Goal: Transaction & Acquisition: Subscribe to service/newsletter

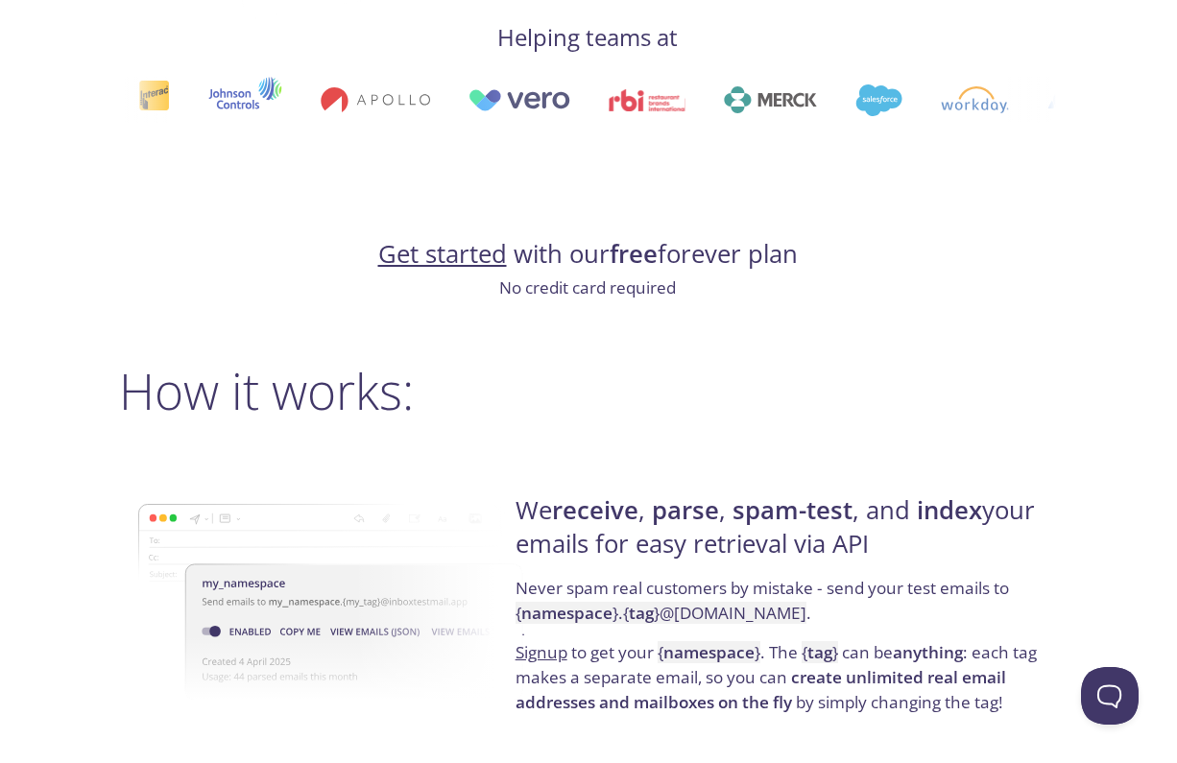
scroll to position [1098, 1]
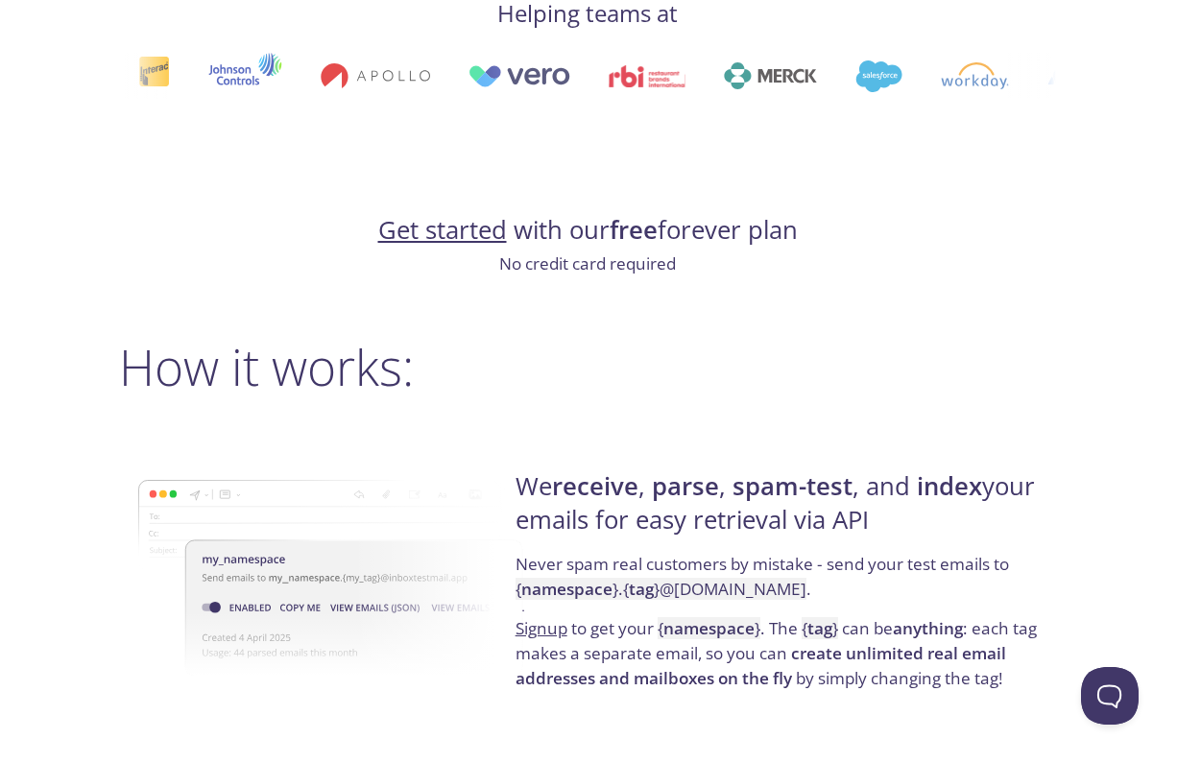
click at [441, 235] on link "Get started" at bounding box center [442, 230] width 129 height 34
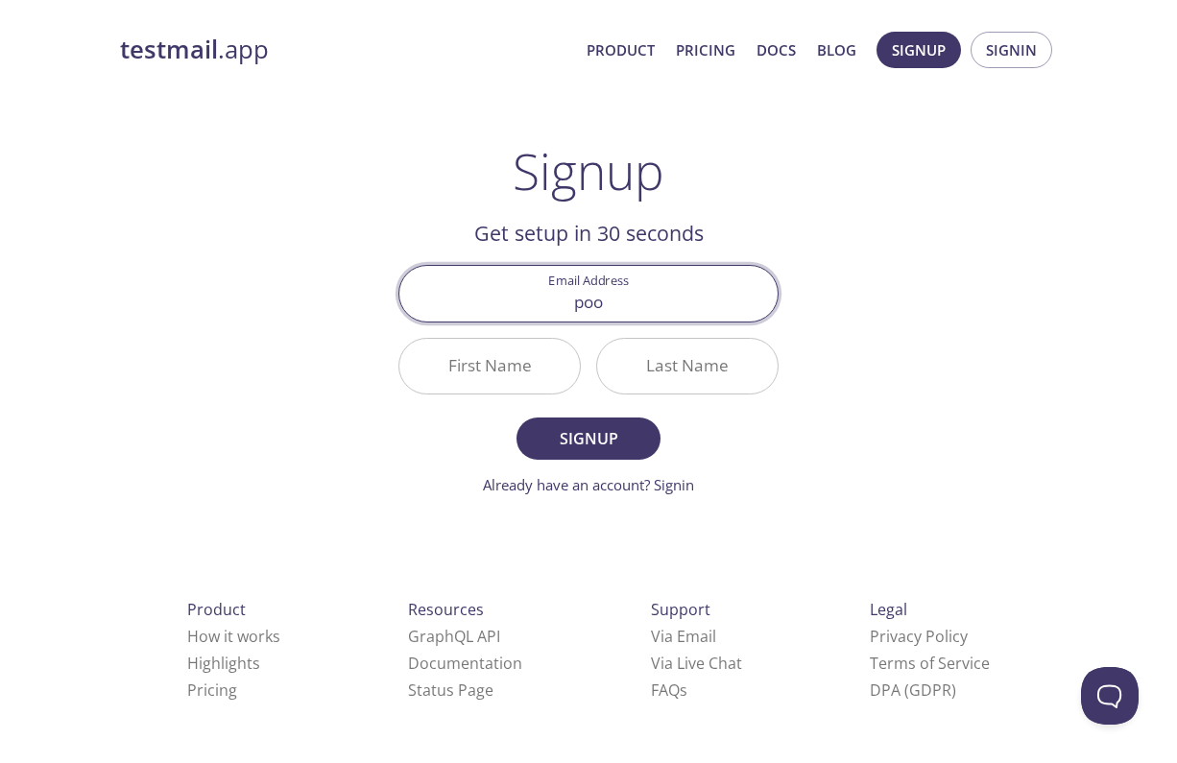
type input "poo"
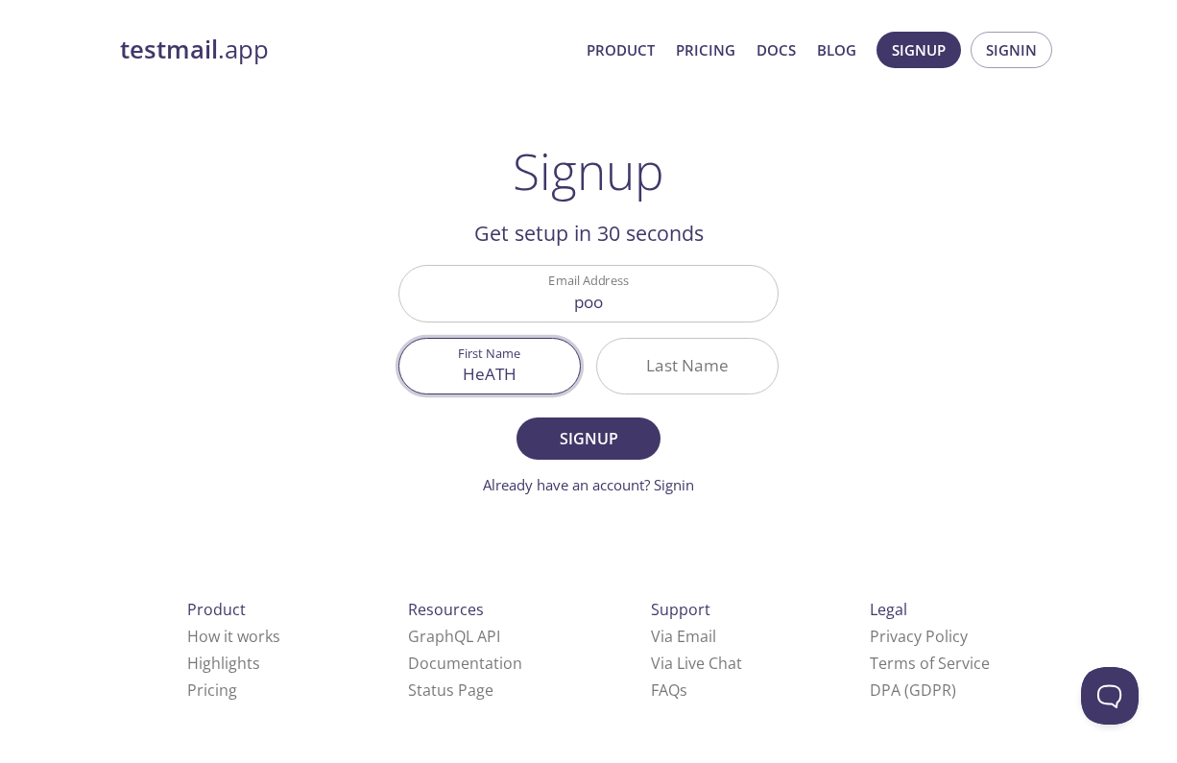
type input "HeATH"
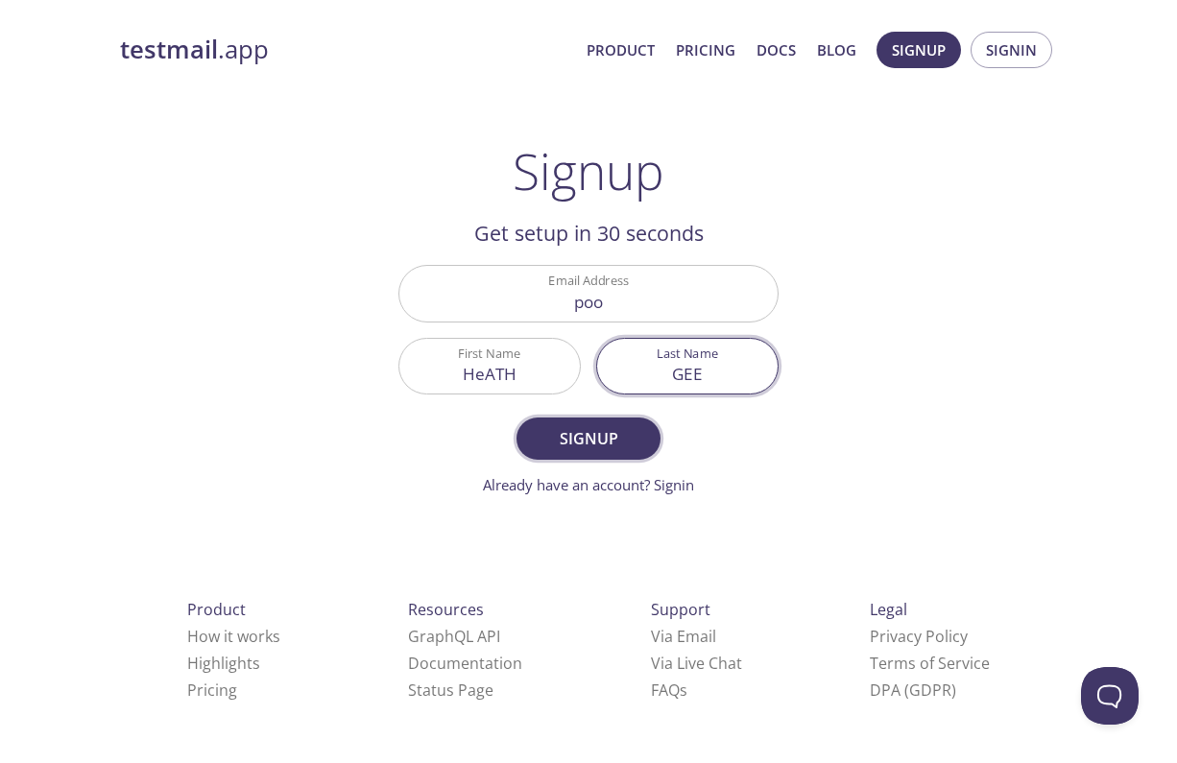
type input "GEE"
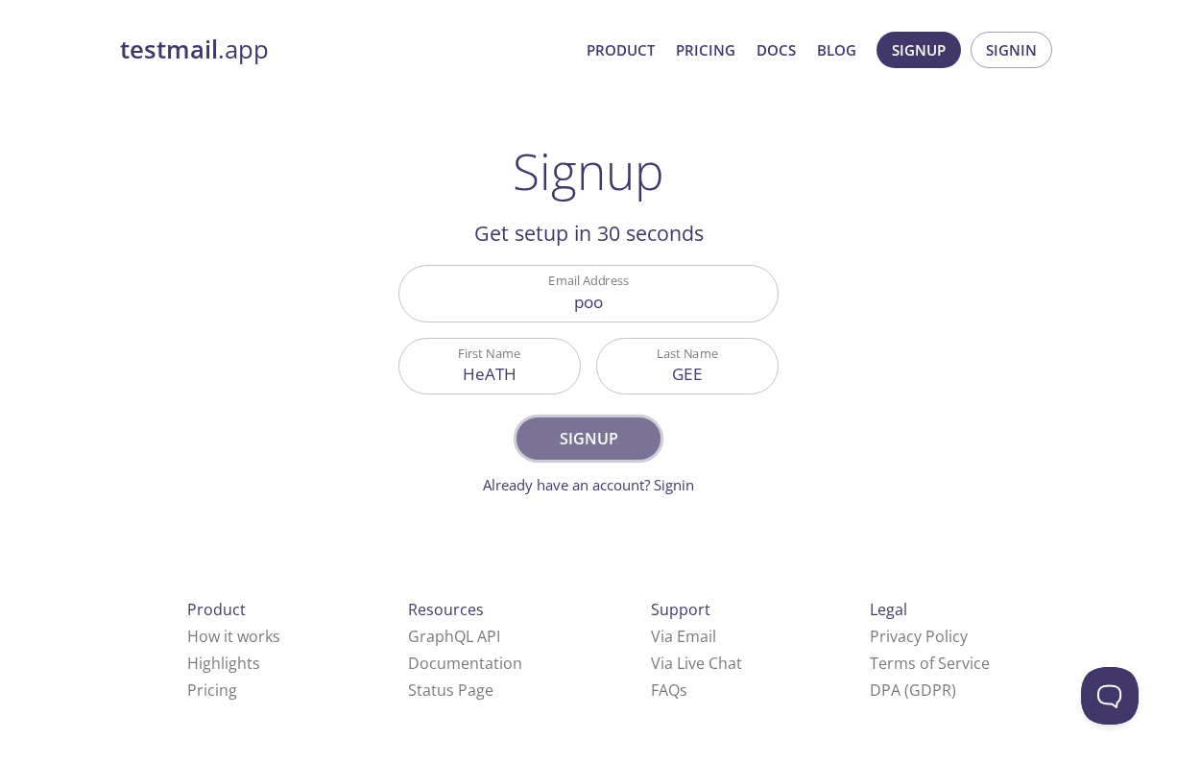
click at [575, 441] on span "Signup" at bounding box center [589, 438] width 102 height 27
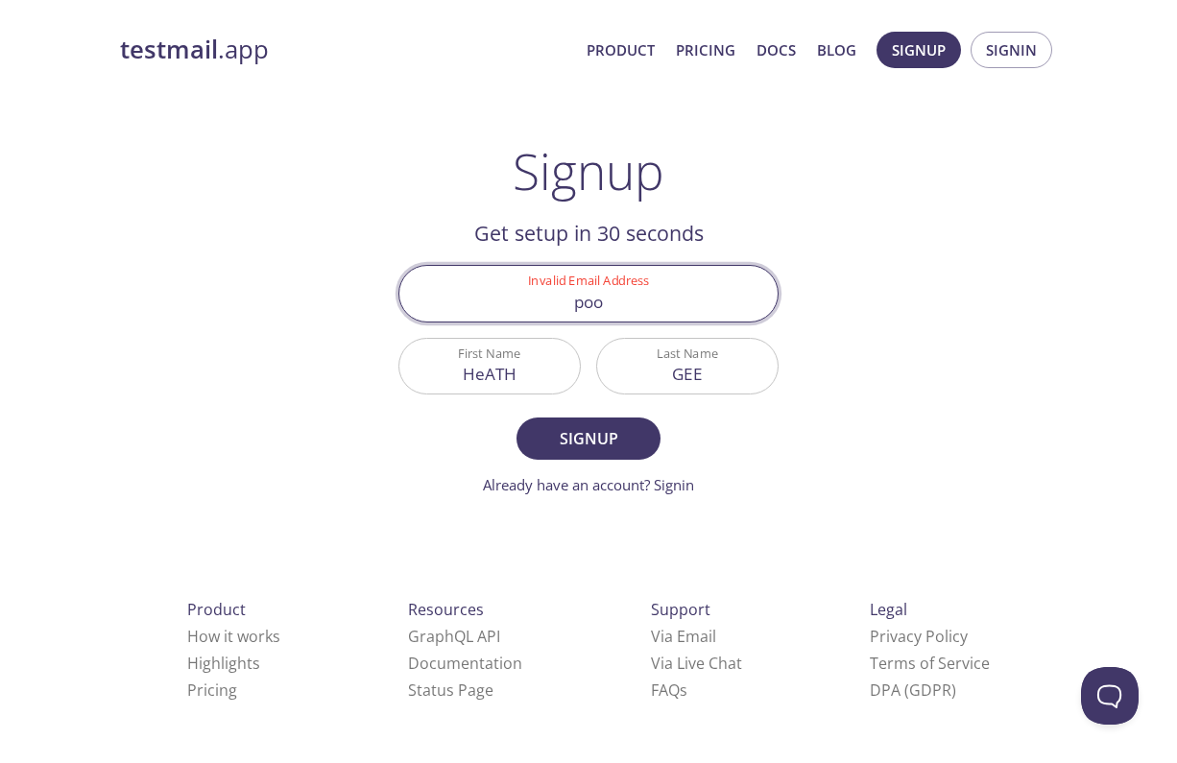
click at [675, 308] on input "poo" at bounding box center [589, 293] width 378 height 55
type input "[EMAIL_ADDRESS][DOMAIN_NAME]"
click at [608, 424] on button "Signup" at bounding box center [589, 439] width 144 height 42
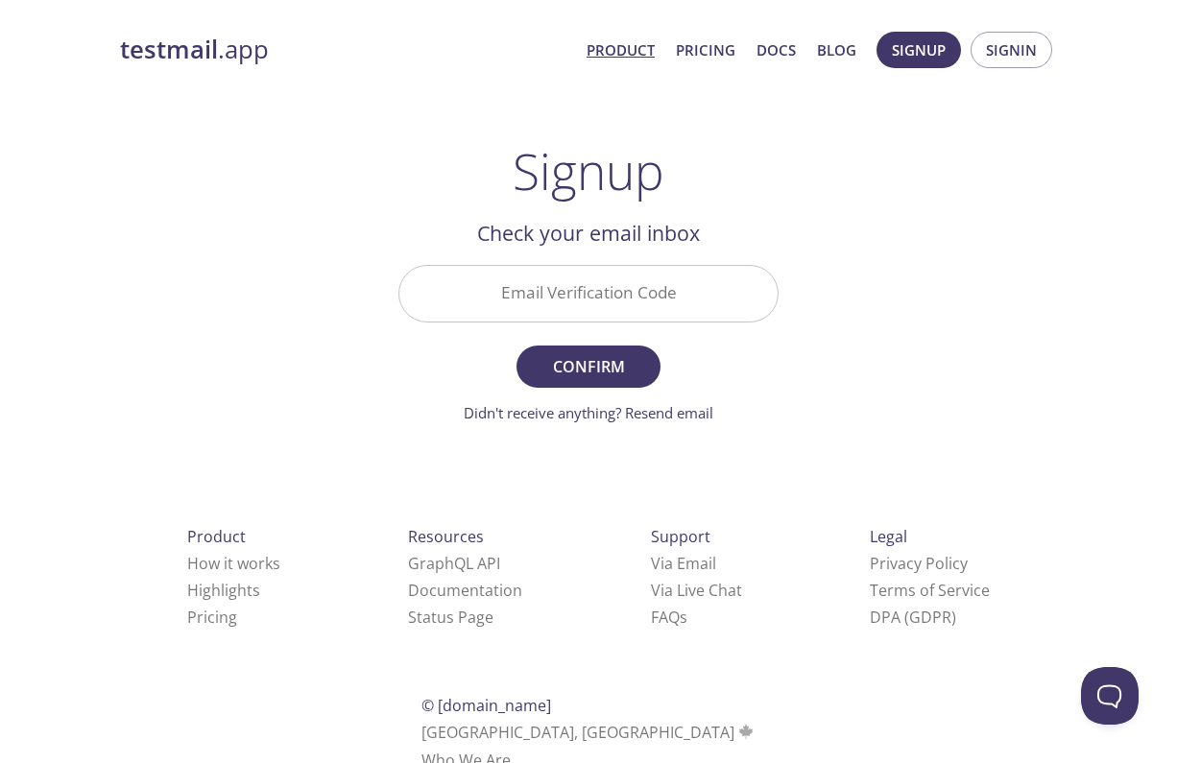
click at [612, 43] on link "Product" at bounding box center [621, 49] width 68 height 25
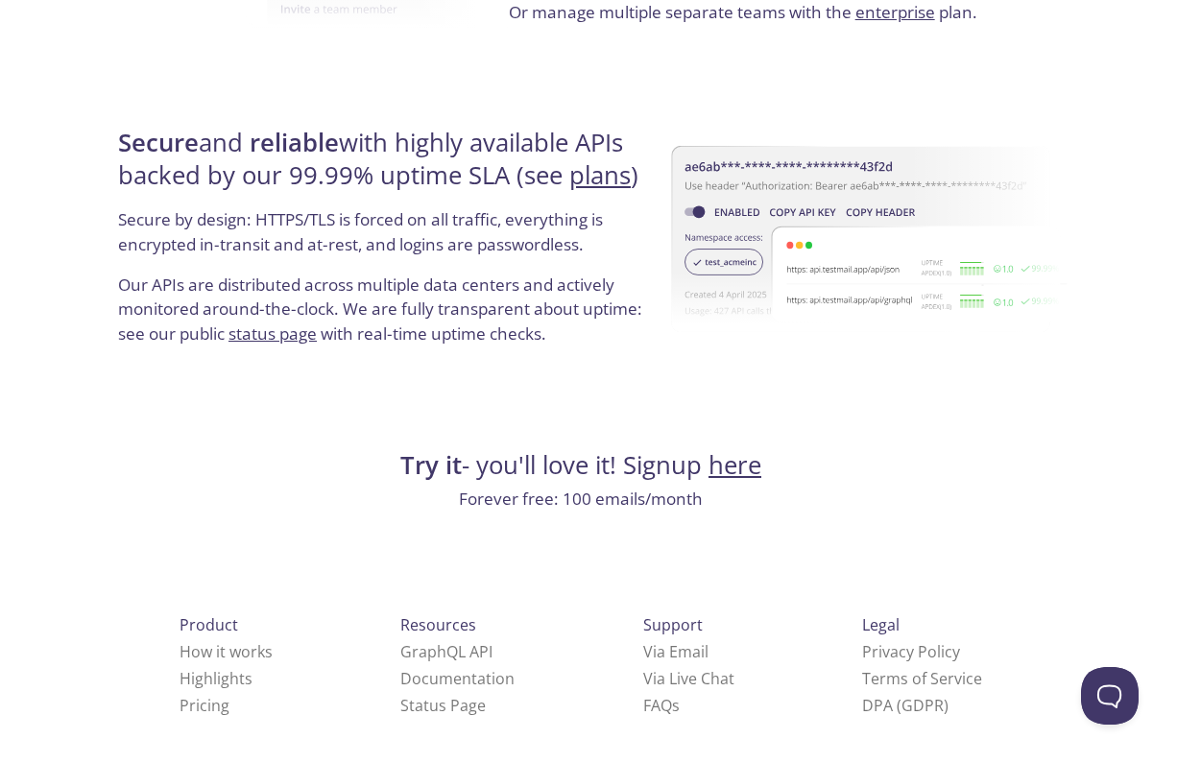
scroll to position [3618, 8]
click at [370, 602] on div "Resources GraphQL API Documentation Status Page" at bounding box center [458, 666] width 176 height 169
click at [400, 616] on span "Resources" at bounding box center [438, 626] width 76 height 21
